Goal: Find specific page/section: Find specific page/section

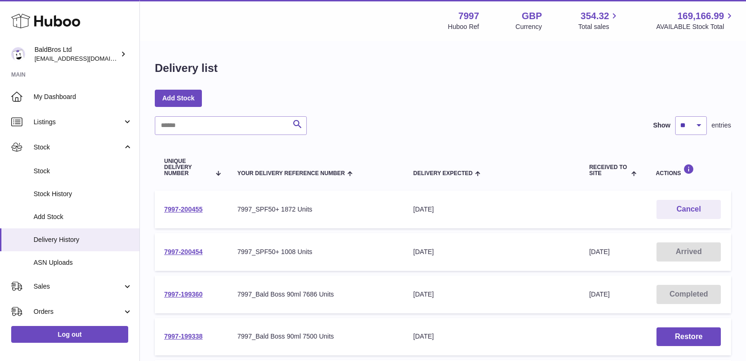
click at [67, 178] on link "Stock" at bounding box center [69, 171] width 139 height 23
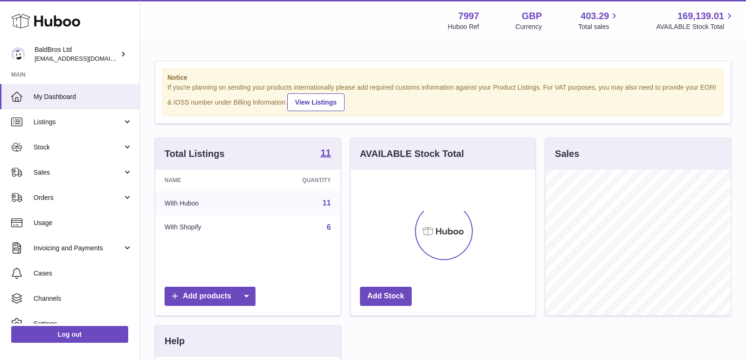
scroll to position [145, 185]
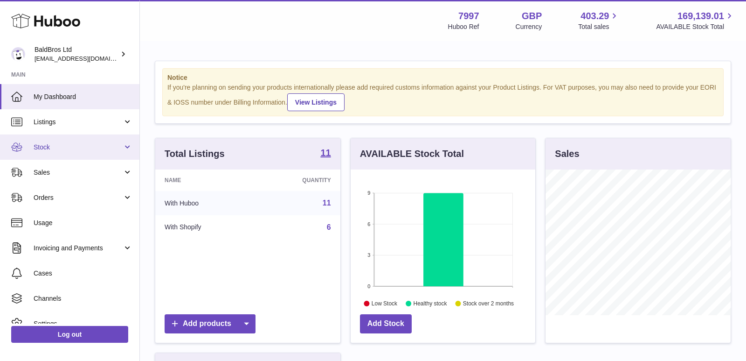
click at [61, 134] on link "Stock" at bounding box center [69, 146] width 139 height 25
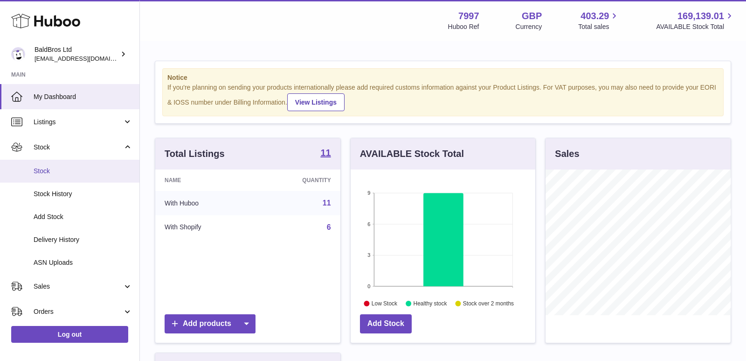
click at [60, 175] on link "Stock" at bounding box center [69, 171] width 139 height 23
